Goal: Information Seeking & Learning: Check status

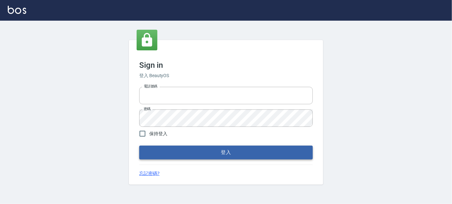
type input "037692666"
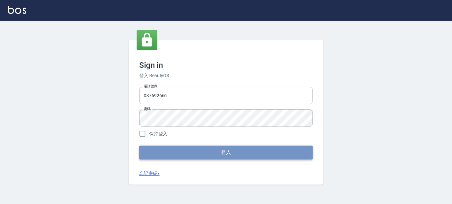
click at [215, 152] on button "登入" at bounding box center [225, 153] width 173 height 14
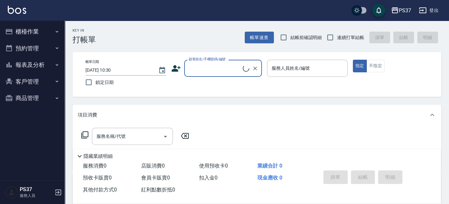
click at [32, 81] on button "客戶管理" at bounding box center [33, 81] width 60 height 17
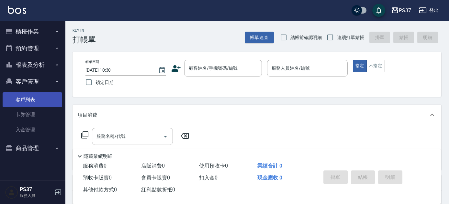
click at [37, 99] on link "客戶列表" at bounding box center [33, 100] width 60 height 15
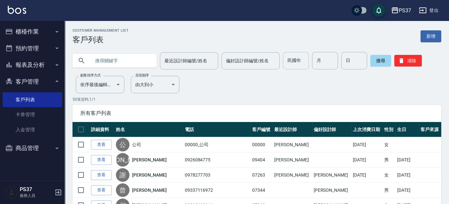
click at [306, 65] on input "民國年" at bounding box center [296, 60] width 26 height 17
type input "90"
type input "2"
type input "8"
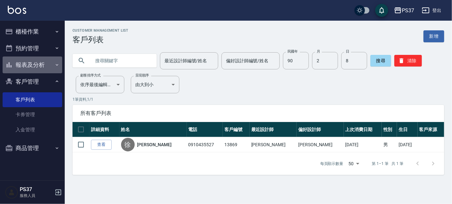
click at [22, 63] on button "報表及分析" at bounding box center [33, 65] width 60 height 17
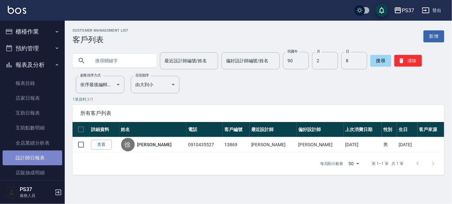
click at [36, 159] on link "設計師日報表" at bounding box center [33, 158] width 60 height 15
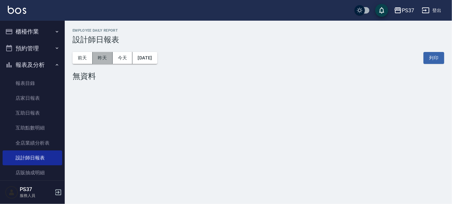
click at [99, 59] on button "昨天" at bounding box center [103, 58] width 20 height 12
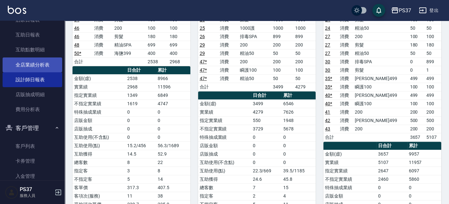
scroll to position [88, 0]
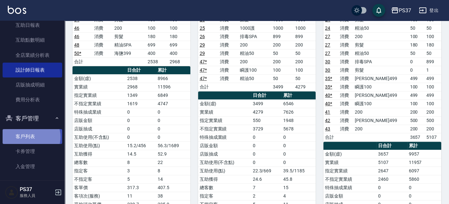
click at [30, 137] on link "客戶列表" at bounding box center [33, 136] width 60 height 15
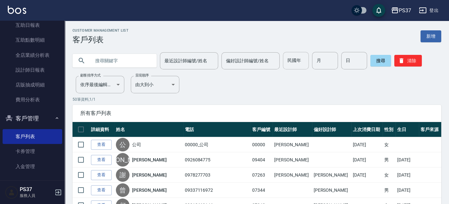
click at [294, 63] on input "民國年" at bounding box center [296, 60] width 26 height 17
type input "77"
type input "1"
type input "3"
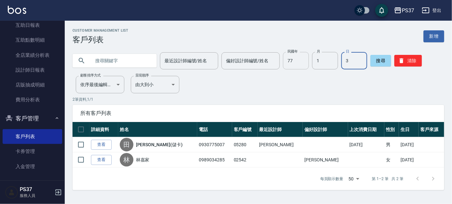
click at [294, 62] on input "77" at bounding box center [296, 60] width 26 height 17
type input "70"
type input "4"
type input "21"
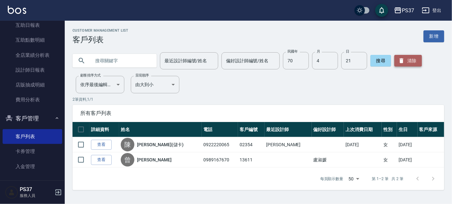
click at [410, 61] on button "清除" at bounding box center [407, 61] width 27 height 12
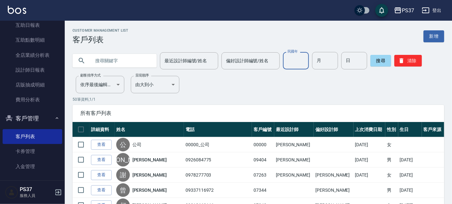
click at [296, 58] on div "民國年 民國年" at bounding box center [296, 60] width 26 height 17
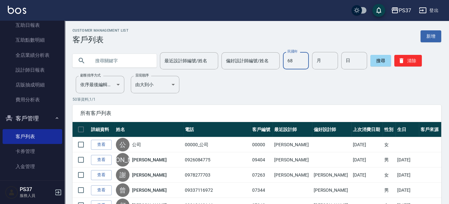
type input "68"
type input "10"
type input "17"
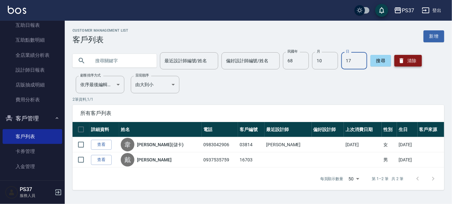
click at [404, 62] on button "清除" at bounding box center [407, 61] width 27 height 12
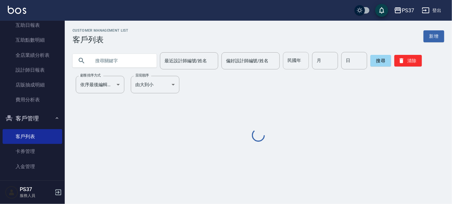
click at [296, 65] on input "民國年" at bounding box center [296, 60] width 26 height 17
type input "79"
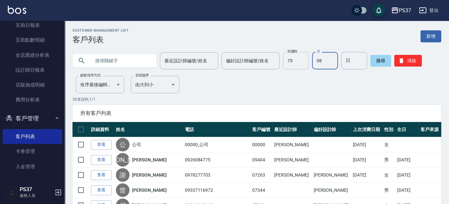
type input "08"
type input "06"
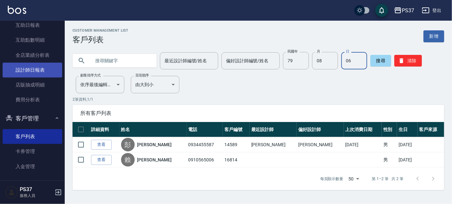
click at [30, 72] on link "設計師日報表" at bounding box center [33, 70] width 60 height 15
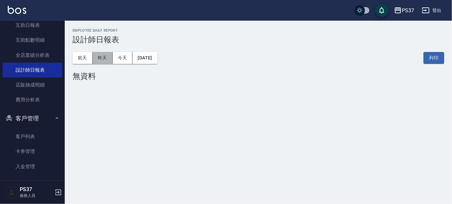
click at [109, 59] on button "昨天" at bounding box center [103, 58] width 20 height 12
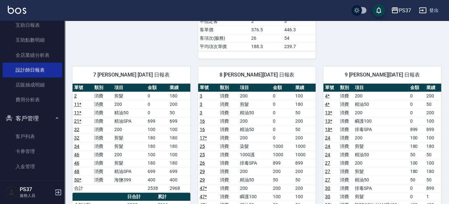
scroll to position [294, 0]
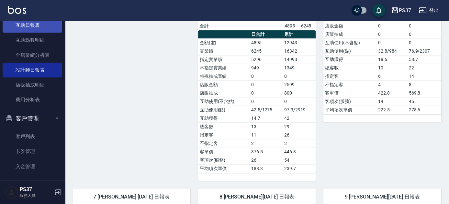
click at [38, 26] on link "互助日報表" at bounding box center [33, 25] width 60 height 15
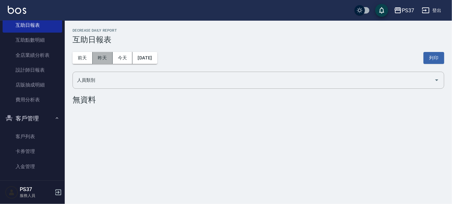
click at [106, 58] on button "昨天" at bounding box center [103, 58] width 20 height 12
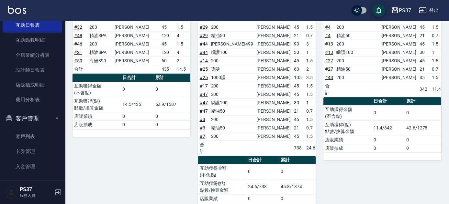
scroll to position [206, 0]
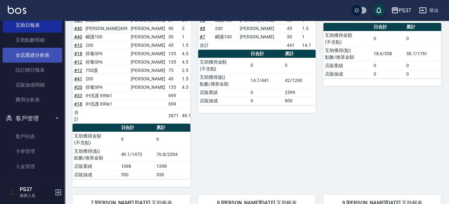
click at [31, 59] on link "全店業績分析表" at bounding box center [33, 55] width 60 height 15
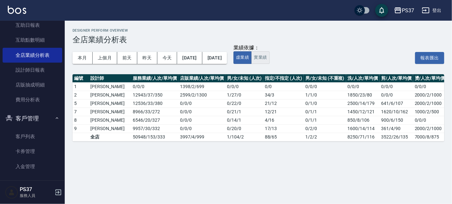
click at [269, 57] on button "實業績" at bounding box center [260, 57] width 18 height 13
click at [251, 57] on button "虛業績" at bounding box center [242, 57] width 18 height 13
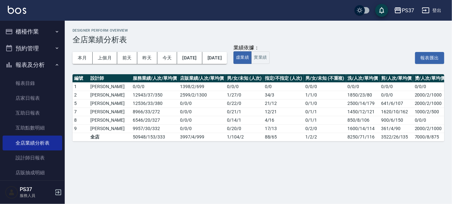
click at [38, 68] on button "報表及分析" at bounding box center [33, 65] width 60 height 17
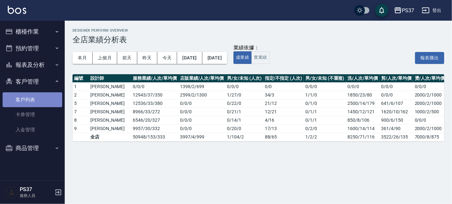
click at [30, 103] on link "客戶列表" at bounding box center [33, 100] width 60 height 15
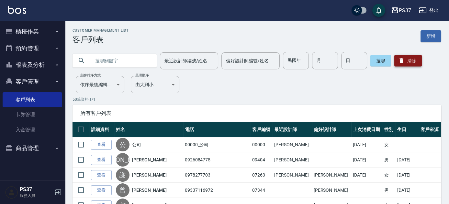
click at [406, 61] on button "清除" at bounding box center [407, 61] width 27 height 12
click at [290, 58] on input "民國年" at bounding box center [296, 60] width 26 height 17
click at [27, 66] on button "報表及分析" at bounding box center [33, 65] width 60 height 17
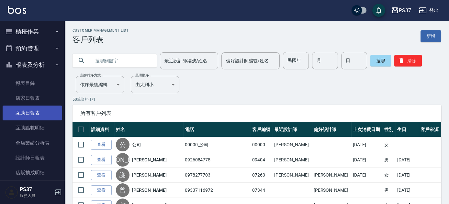
click at [32, 110] on link "互助日報表" at bounding box center [33, 113] width 60 height 15
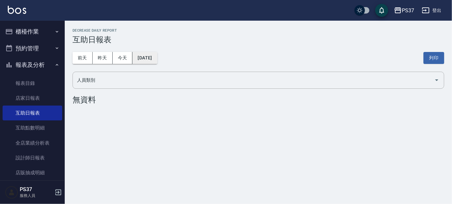
click at [148, 55] on button "[DATE]" at bounding box center [144, 58] width 25 height 12
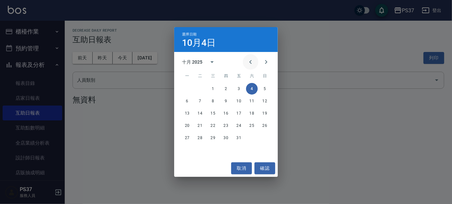
click at [249, 62] on icon "Previous month" at bounding box center [250, 62] width 2 height 4
click at [186, 137] on button "29" at bounding box center [187, 138] width 12 height 12
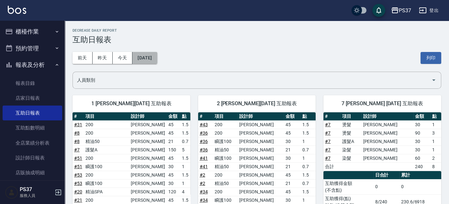
click at [157, 60] on button "[DATE]" at bounding box center [144, 58] width 25 height 12
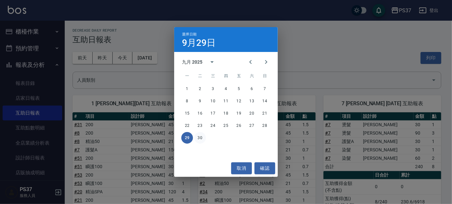
click at [201, 137] on button "30" at bounding box center [200, 138] width 12 height 12
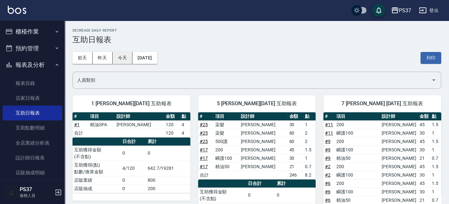
click at [128, 55] on button "今天" at bounding box center [123, 58] width 20 height 12
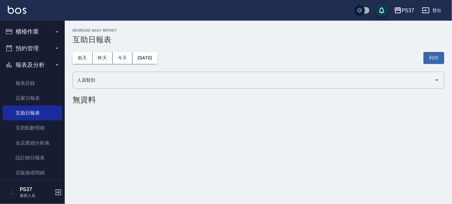
click at [36, 62] on button "報表及分析" at bounding box center [33, 65] width 60 height 17
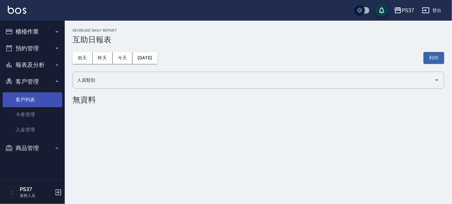
click at [27, 101] on link "客戶列表" at bounding box center [33, 100] width 60 height 15
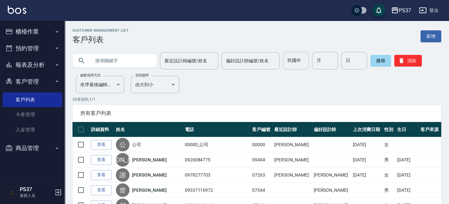
click at [302, 58] on input "民國年" at bounding box center [296, 60] width 26 height 17
type input "85"
type input "11"
type input "29"
